Goal: Information Seeking & Learning: Check status

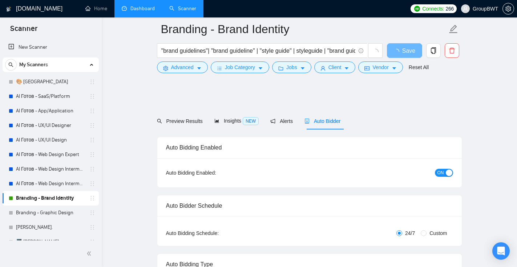
scroll to position [1390, 0]
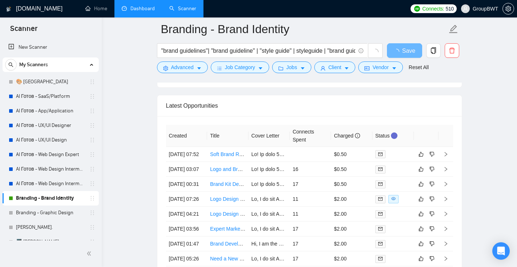
click at [141, 12] on link "Dashboard" at bounding box center [138, 8] width 33 height 6
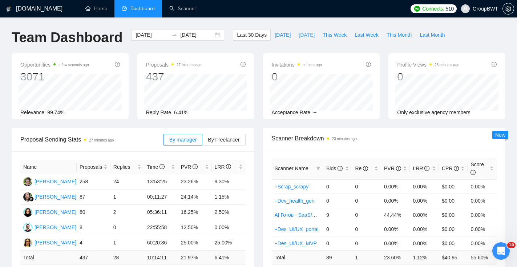
click at [302, 37] on span "Yesterday" at bounding box center [307, 35] width 16 height 8
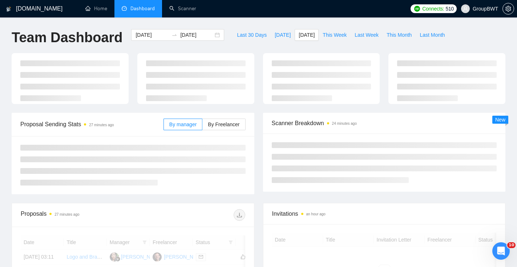
type input "2025-09-15"
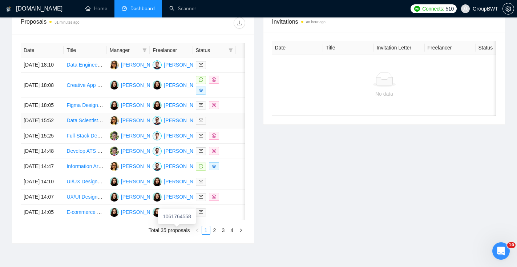
scroll to position [228, 0]
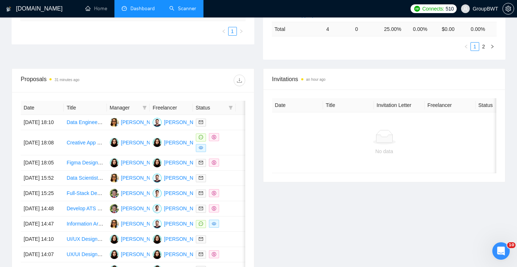
click at [184, 12] on link "Scanner" at bounding box center [182, 8] width 27 height 6
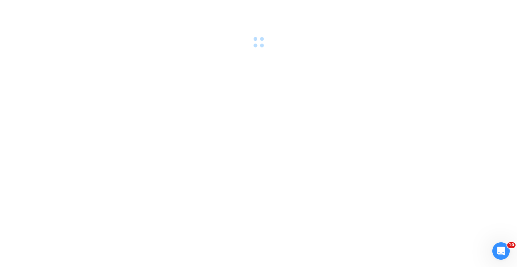
click at [36, 198] on div at bounding box center [258, 133] width 517 height 267
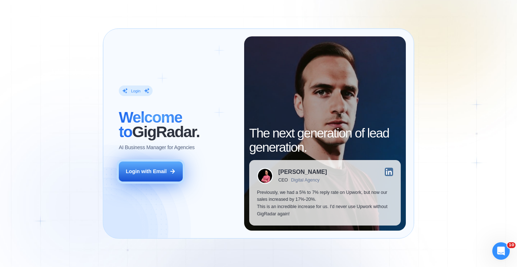
click at [169, 172] on button "Login with Email" at bounding box center [151, 171] width 64 height 20
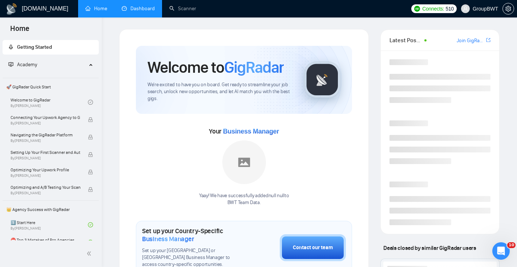
click at [149, 12] on link "Dashboard" at bounding box center [138, 8] width 33 height 6
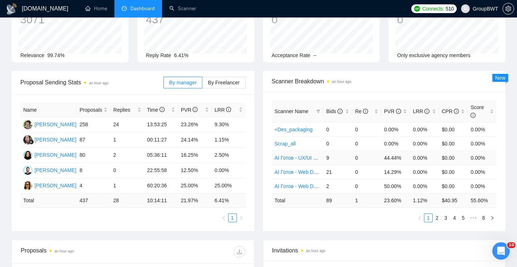
scroll to position [58, 0]
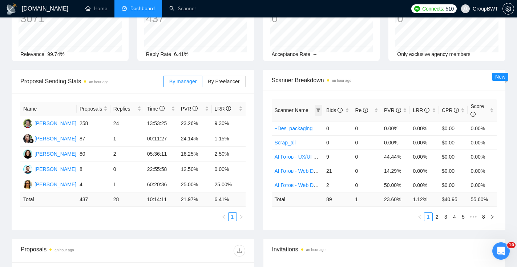
click at [318, 111] on icon "filter" at bounding box center [319, 110] width 4 height 4
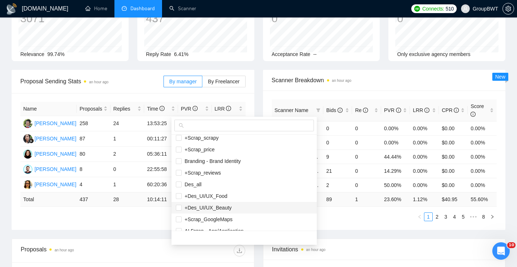
scroll to position [314, 0]
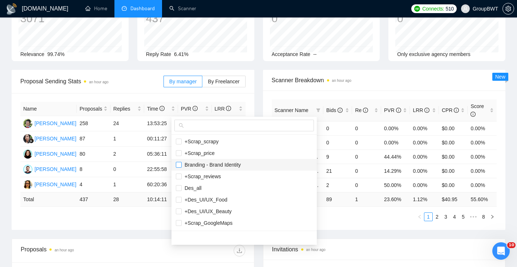
click at [178, 164] on input "checkbox" at bounding box center [179, 165] width 6 height 6
checkbox input "true"
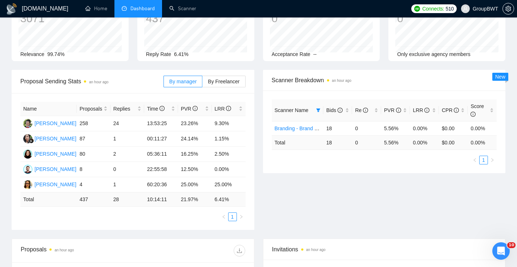
click at [340, 222] on div "Proposal Sending Stats an hour ago By manager By Freelancer Name Proposals Repl…" at bounding box center [258, 154] width 503 height 169
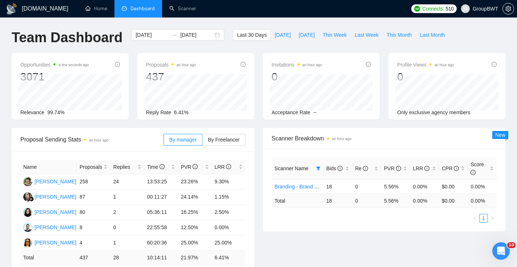
scroll to position [0, 0]
click at [314, 34] on span "Yesterday" at bounding box center [307, 35] width 16 height 8
type input "2025-09-15"
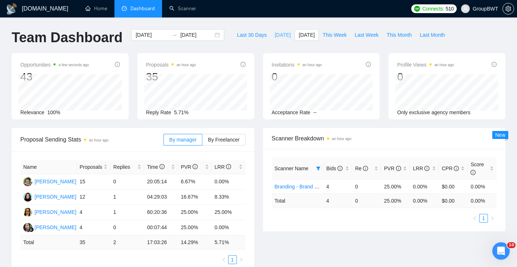
click at [276, 36] on span "Today" at bounding box center [283, 35] width 16 height 8
type input "2025-09-16"
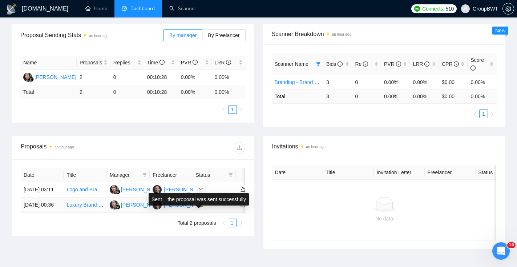
scroll to position [106, 0]
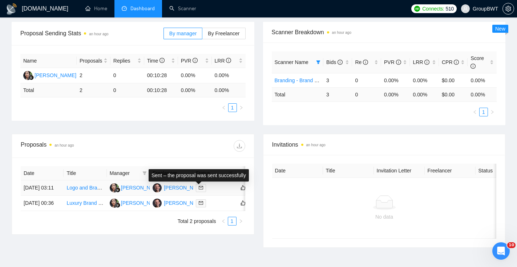
click at [203, 189] on icon "mail" at bounding box center [201, 187] width 4 height 3
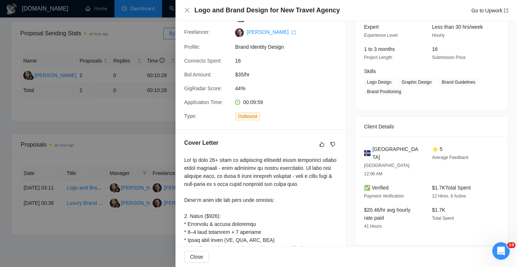
scroll to position [88, 0]
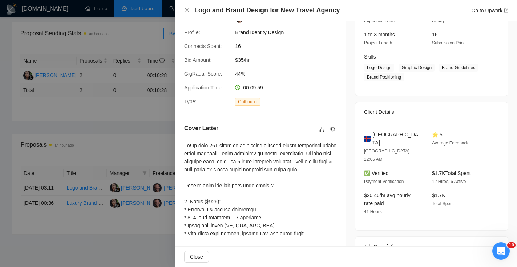
click at [137, 141] on div at bounding box center [258, 133] width 517 height 267
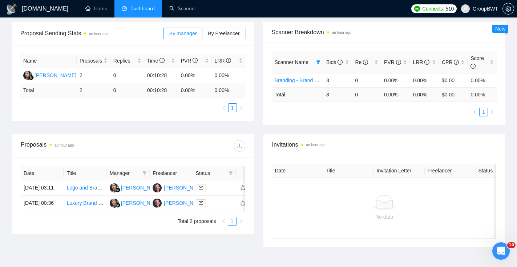
scroll to position [0, 0]
